Goal: Task Accomplishment & Management: Manage account settings

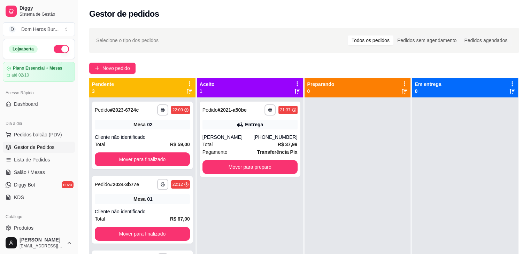
scroll to position [75, 0]
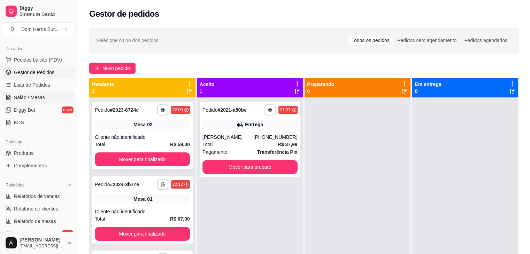
click at [17, 93] on link "Salão / Mesas" at bounding box center [39, 97] width 72 height 11
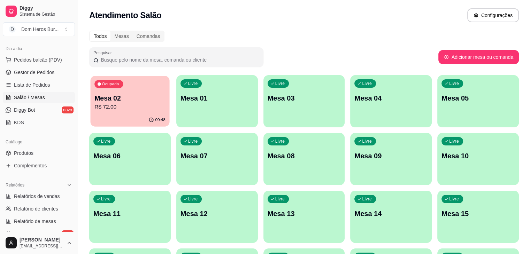
click at [108, 89] on div "Ocupada Mesa 02 R$ 72,00" at bounding box center [130, 95] width 79 height 38
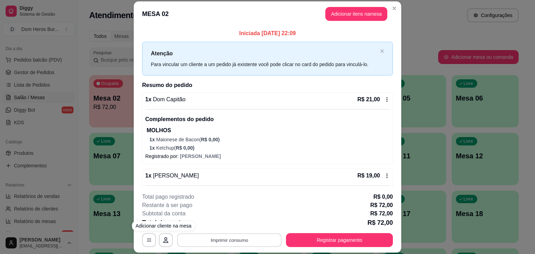
click at [200, 240] on button "Imprimir consumo" at bounding box center [229, 241] width 104 height 14
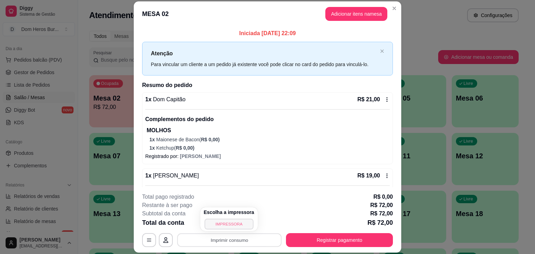
click at [211, 224] on button "IMPRESSORA" at bounding box center [228, 224] width 49 height 11
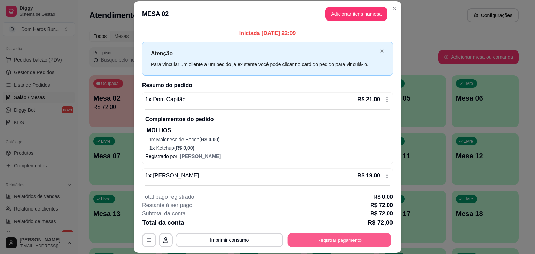
click at [306, 236] on button "Registrar pagamento" at bounding box center [340, 241] width 104 height 14
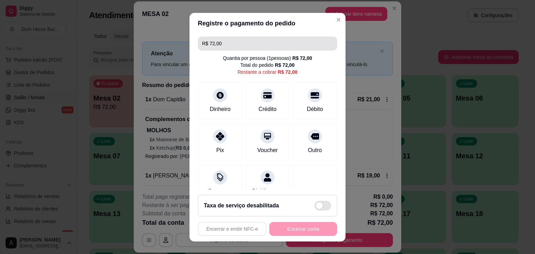
click at [232, 42] on input "R$ 72,00" at bounding box center [267, 44] width 131 height 14
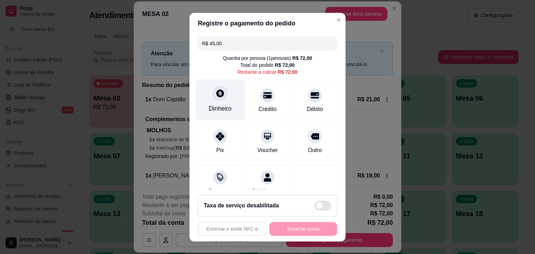
click at [213, 106] on div "Dinheiro" at bounding box center [220, 108] width 23 height 9
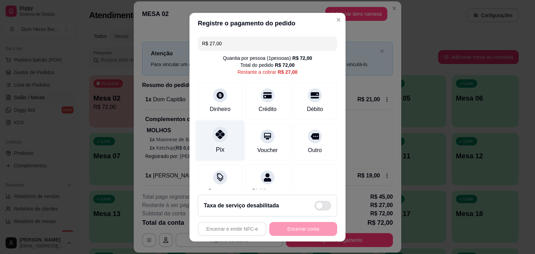
click at [215, 144] on div "Pix" at bounding box center [220, 140] width 49 height 41
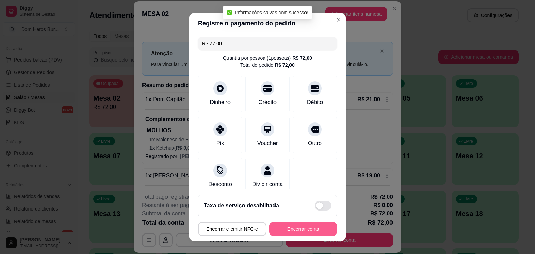
type input "R$ 0,00"
click at [297, 230] on button "Encerrar conta" at bounding box center [303, 229] width 68 height 14
